Goal: Task Accomplishment & Management: Use online tool/utility

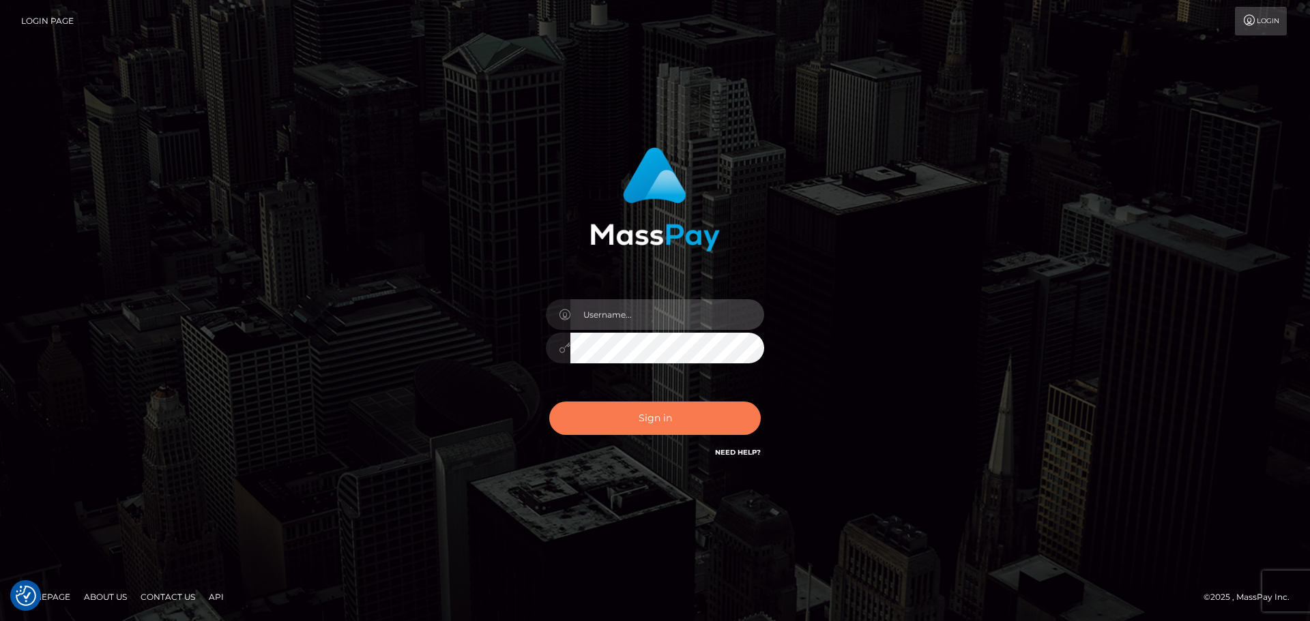
type input "[PERSON_NAME].ctfo"
click at [714, 413] on button "Sign in" at bounding box center [654, 418] width 211 height 33
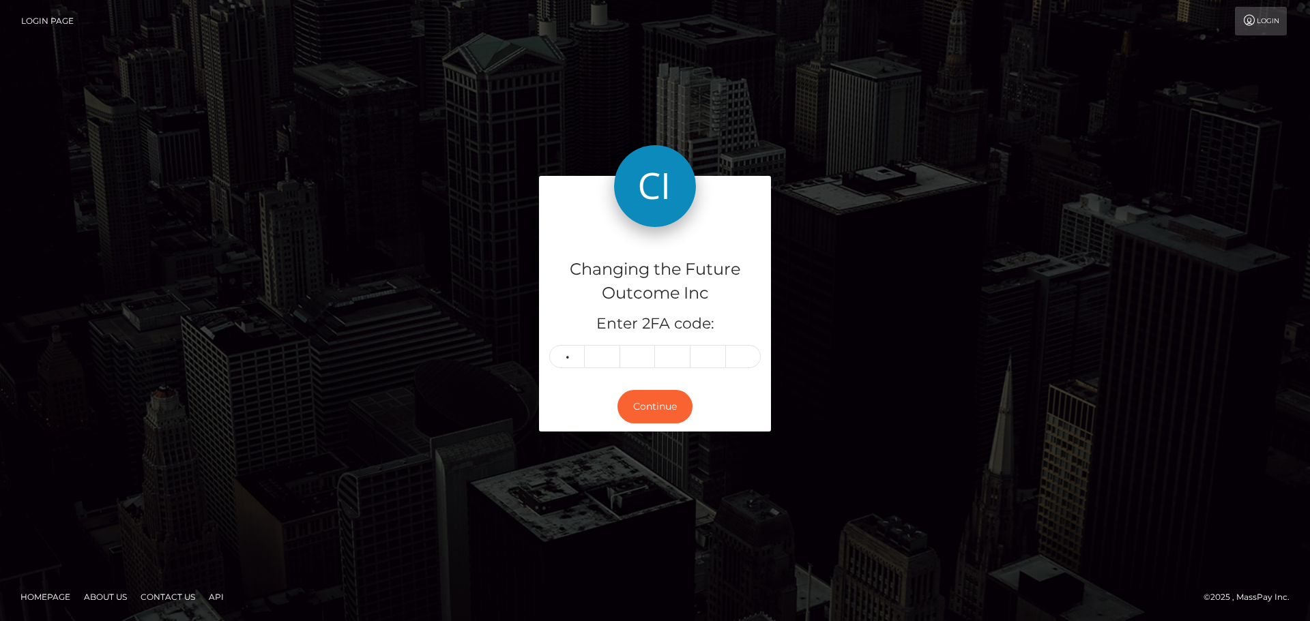
type input "5"
type input "1"
type input "6"
type input "8"
type input "7"
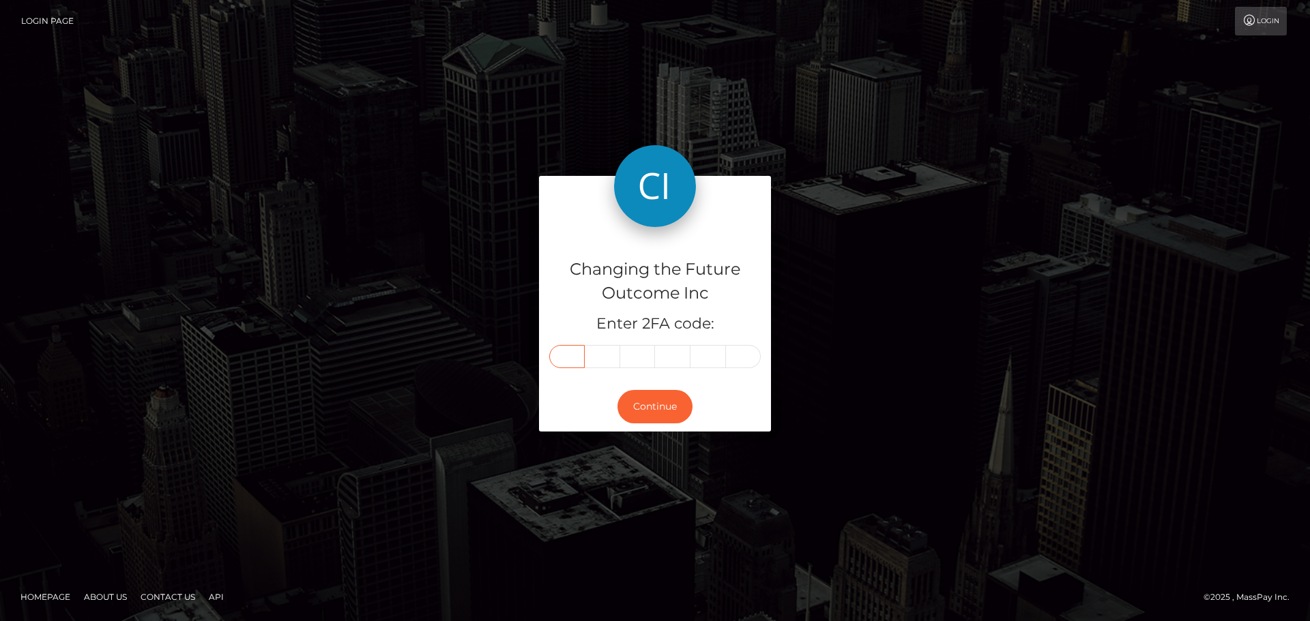
type input "5"
type input "1"
type input "9"
type input "6"
type input "8"
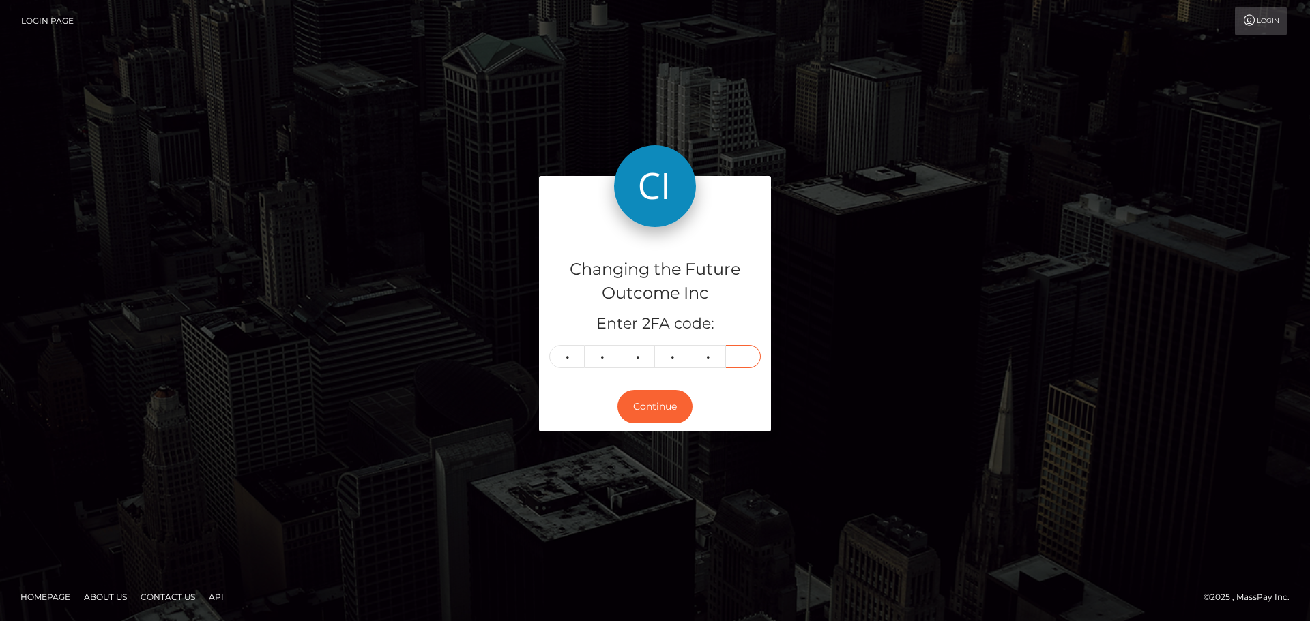
type input "7"
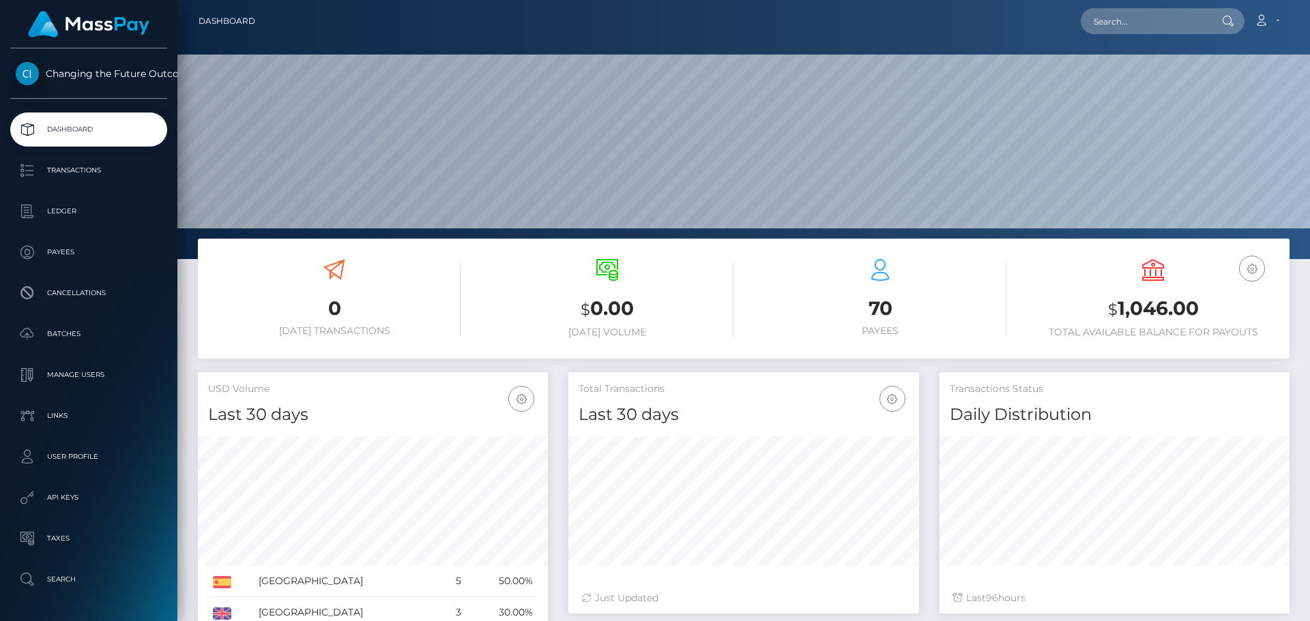
scroll to position [241, 350]
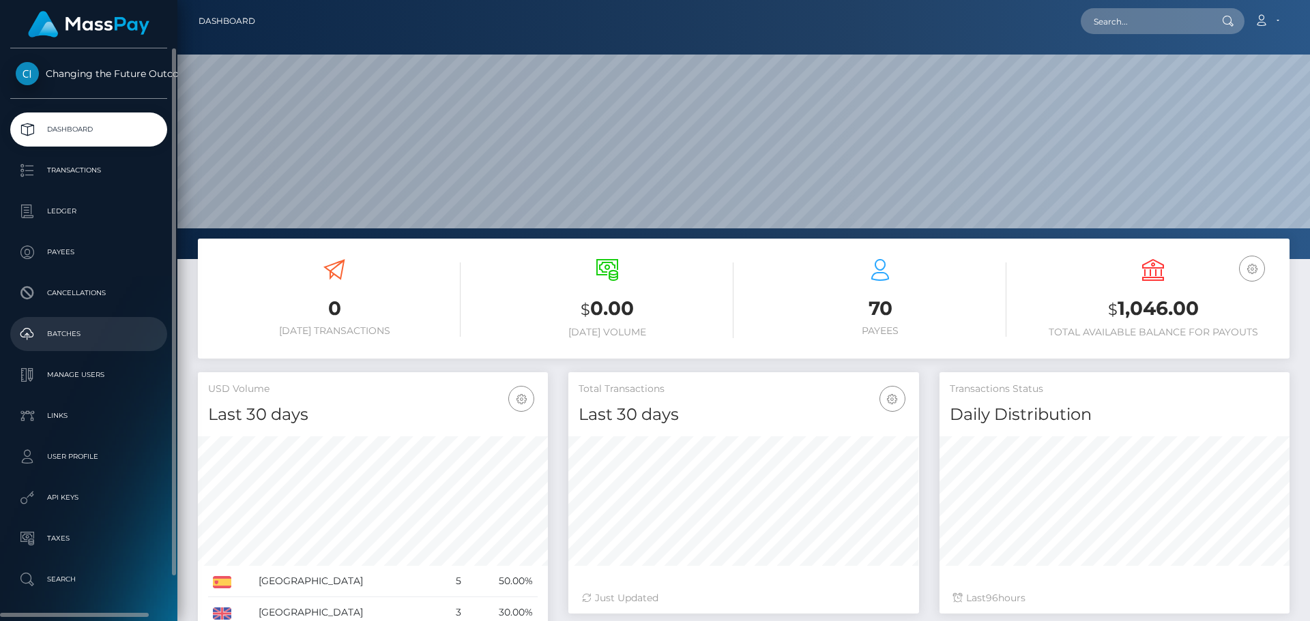
click at [84, 342] on p "Batches" at bounding box center [89, 334] width 146 height 20
